Goal: Navigation & Orientation: Find specific page/section

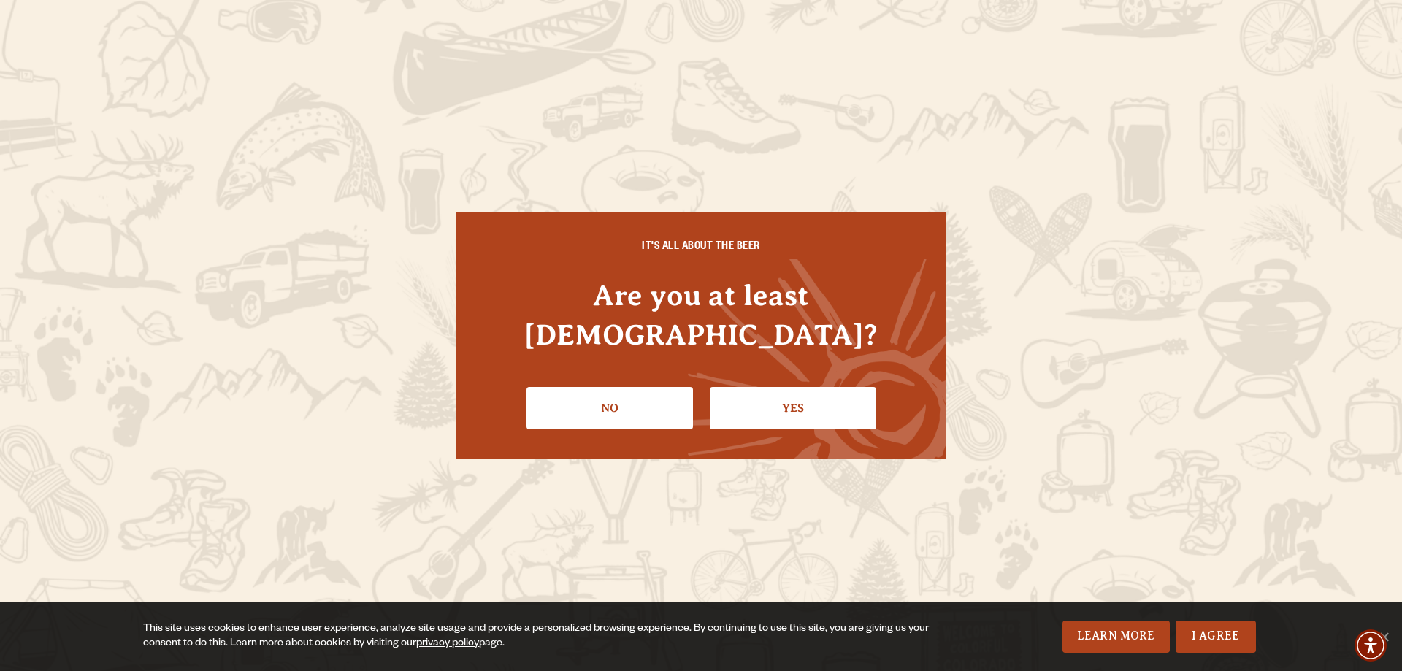
click at [839, 393] on link "Yes" at bounding box center [793, 408] width 166 height 42
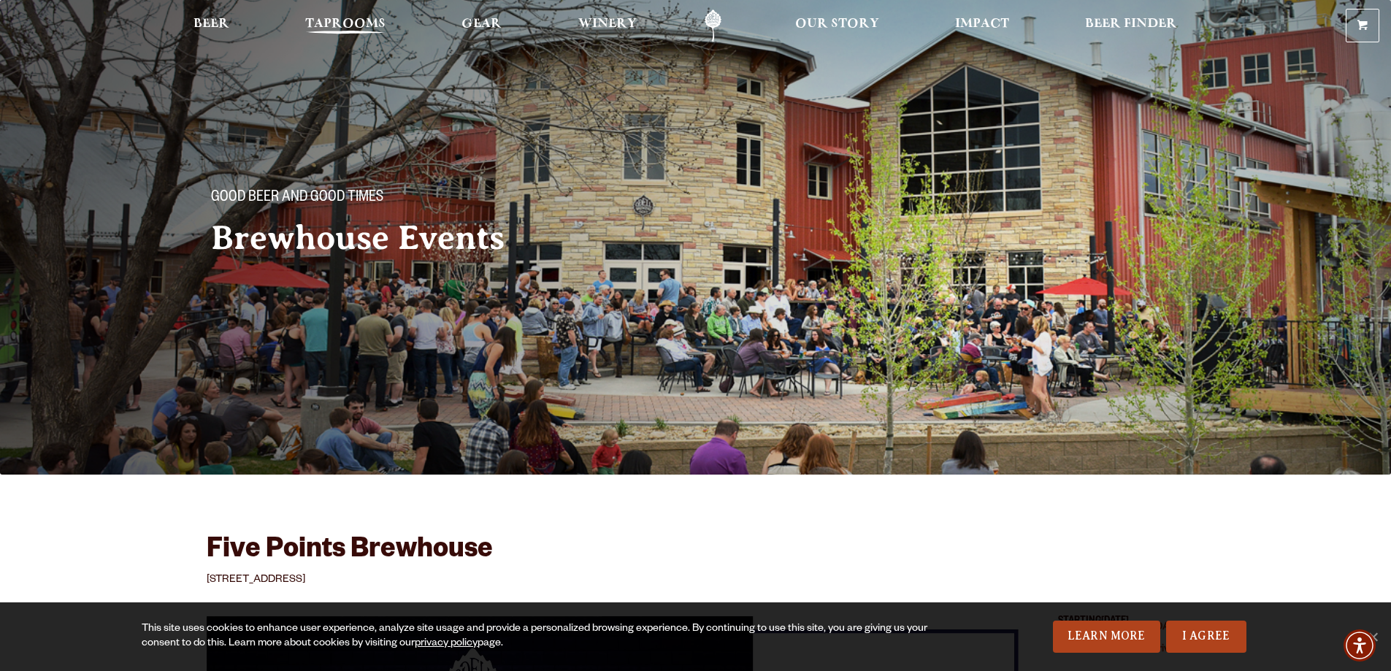
click at [366, 25] on span "Taprooms" at bounding box center [345, 24] width 80 height 12
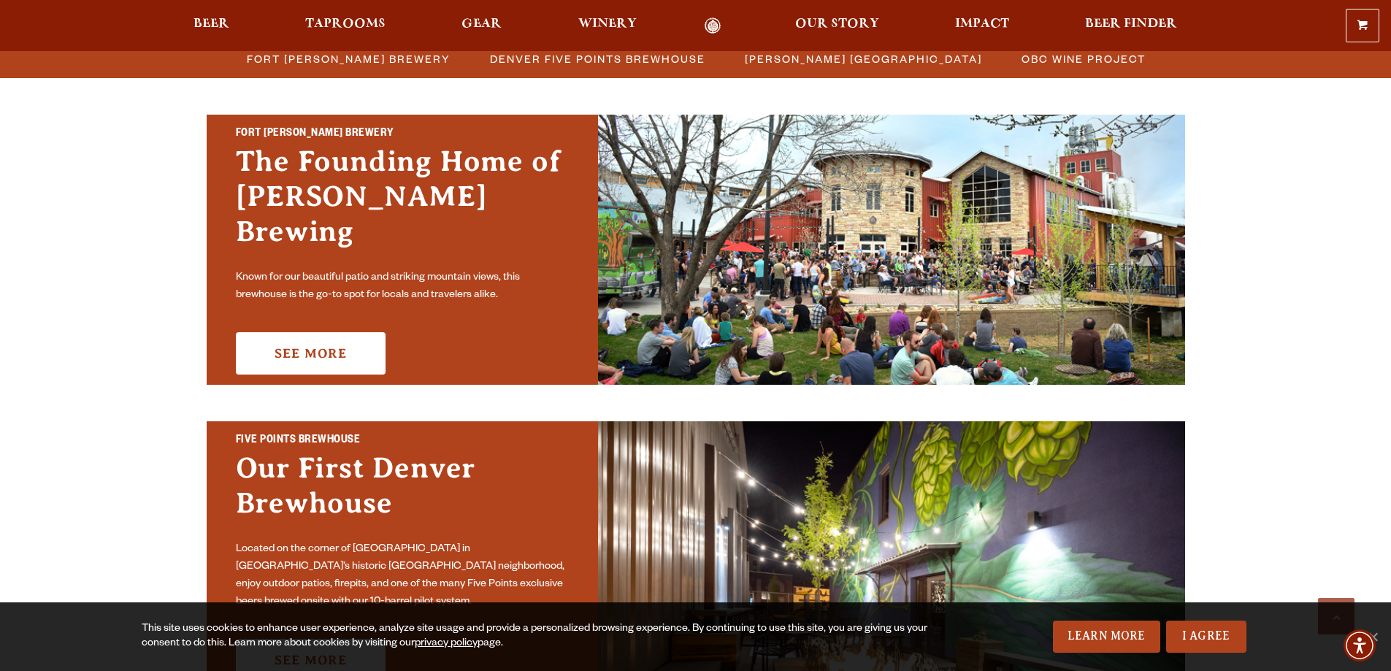
scroll to position [438, 0]
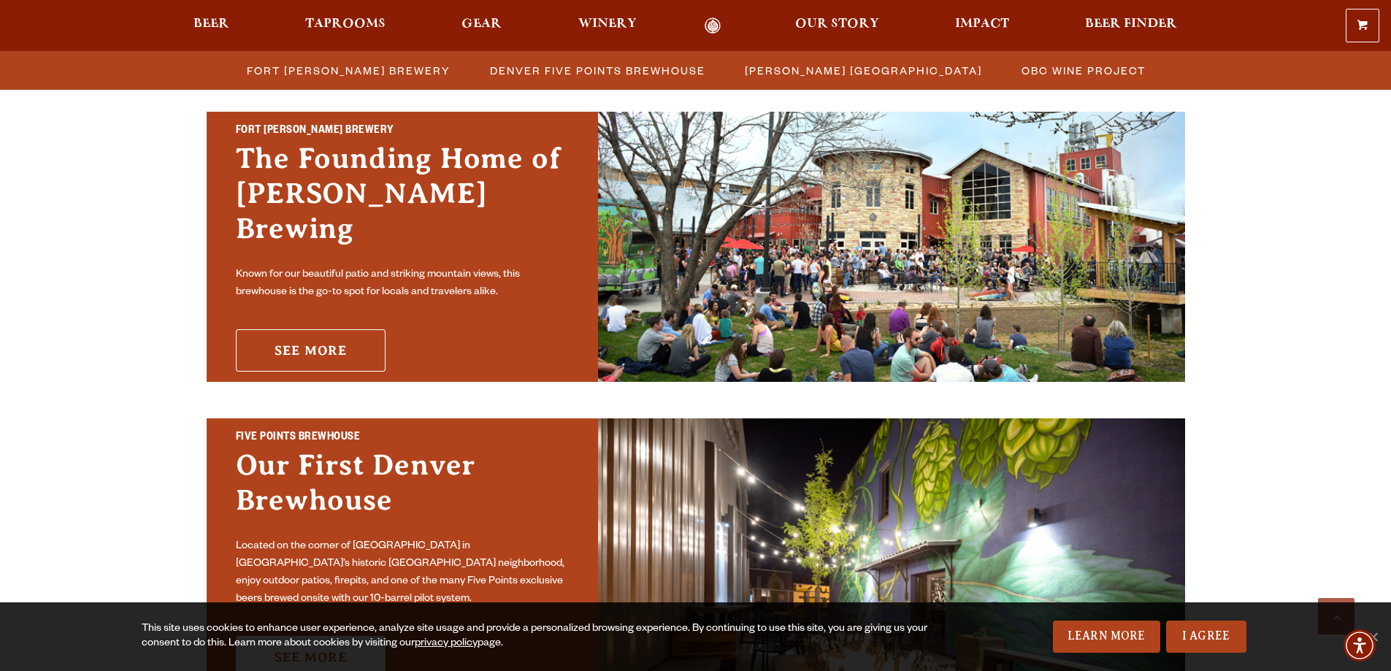
click at [342, 334] on link "See More" at bounding box center [311, 350] width 150 height 42
